Goal: Find specific page/section: Find specific page/section

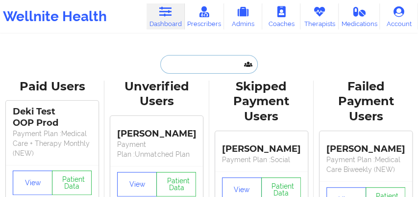
click at [186, 71] on input "text" at bounding box center [208, 64] width 97 height 19
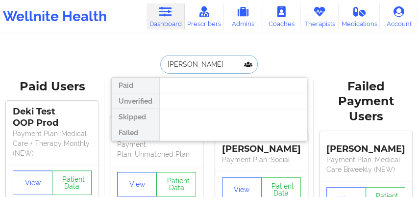
type input "[PERSON_NAME]"
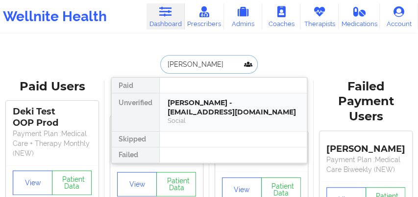
click at [191, 103] on div "[PERSON_NAME] - [EMAIL_ADDRESS][DOMAIN_NAME]" at bounding box center [233, 107] width 131 height 18
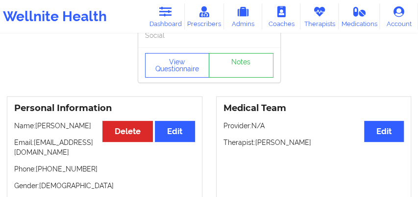
scroll to position [54, 0]
